Goal: Task Accomplishment & Management: Use online tool/utility

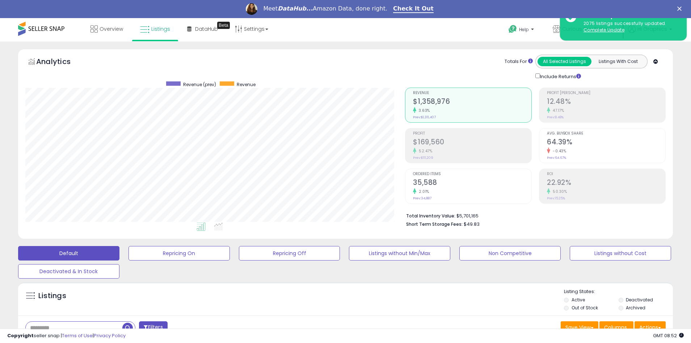
scroll to position [148, 380]
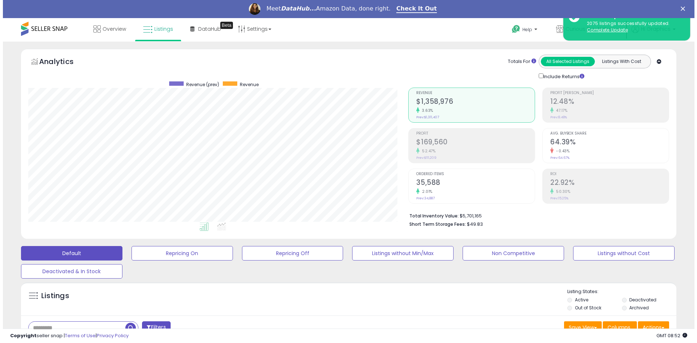
scroll to position [148, 380]
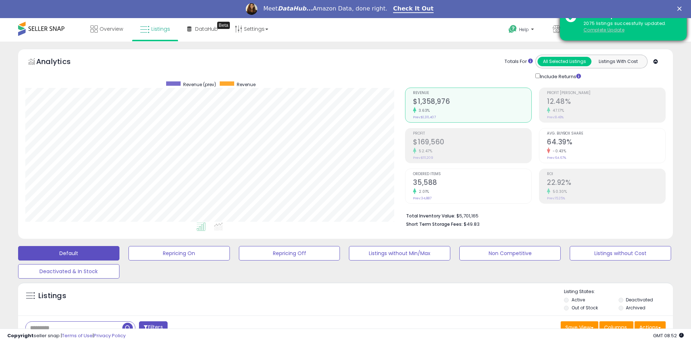
click at [604, 30] on u "Complete Update" at bounding box center [604, 30] width 41 height 6
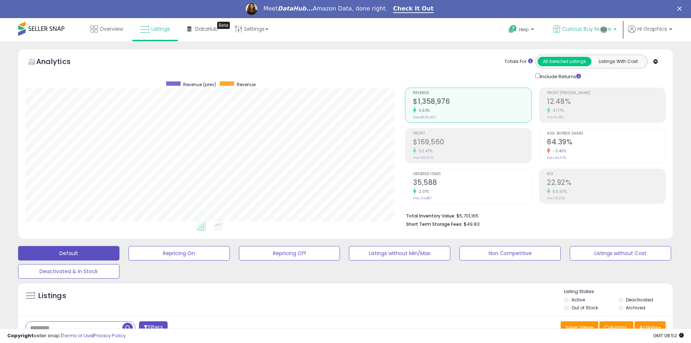
click at [588, 29] on span "Curious Buy Nature" at bounding box center [586, 28] width 49 height 7
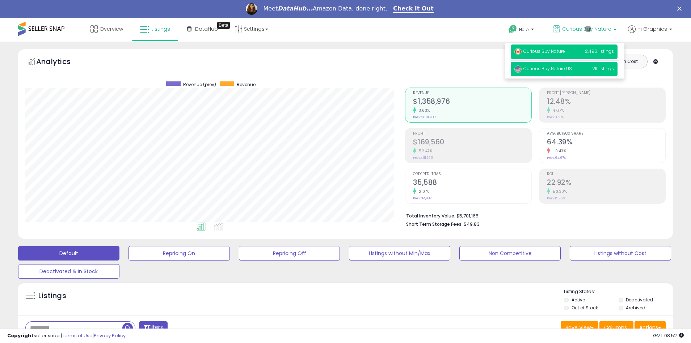
click at [565, 69] on span "Curious Buy Nature US" at bounding box center [543, 69] width 58 height 6
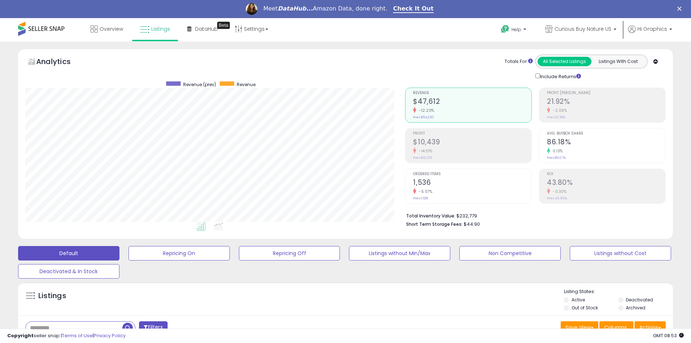
scroll to position [156, 0]
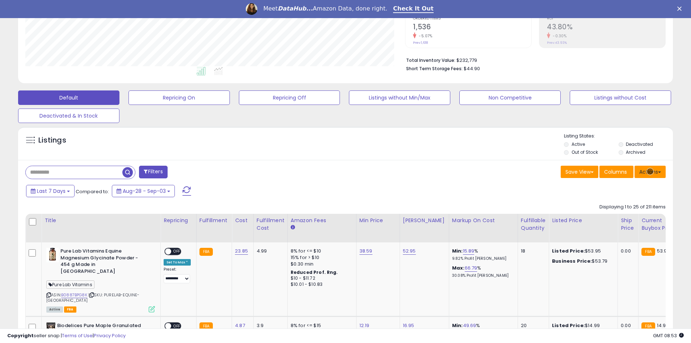
click at [650, 172] on button "Actions" at bounding box center [650, 172] width 31 height 12
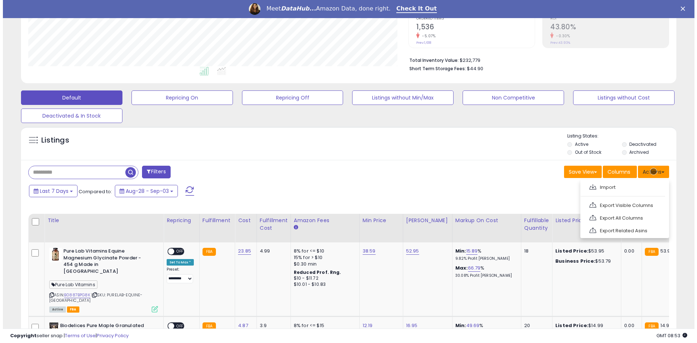
scroll to position [171, 0]
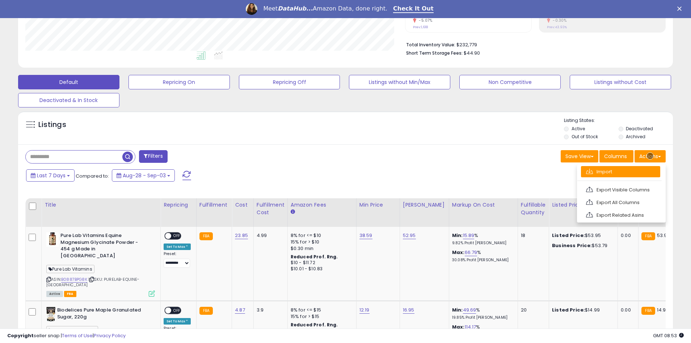
click at [621, 172] on link "Import" at bounding box center [620, 171] width 79 height 11
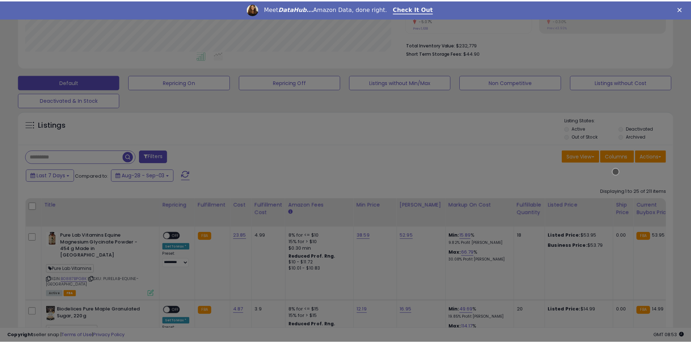
scroll to position [148, 383]
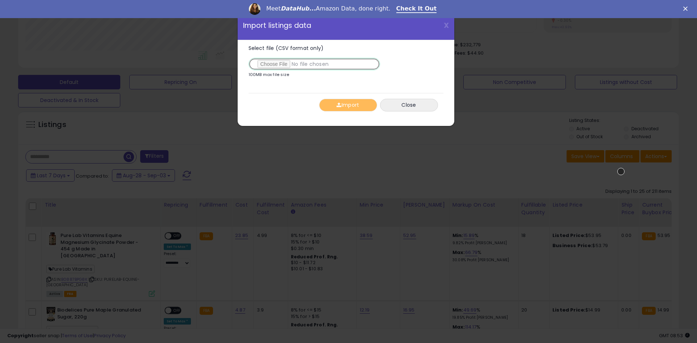
click at [312, 64] on input "Select file (CSV format only)" at bounding box center [313, 64] width 131 height 12
type input "**********"
click at [348, 105] on button "Import" at bounding box center [348, 105] width 58 height 13
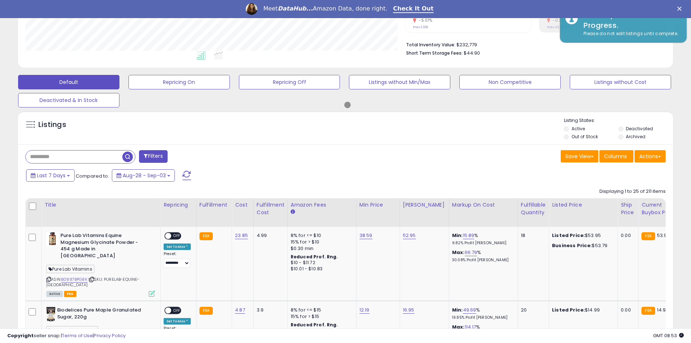
scroll to position [361912, 361681]
